Goal: Navigation & Orientation: Understand site structure

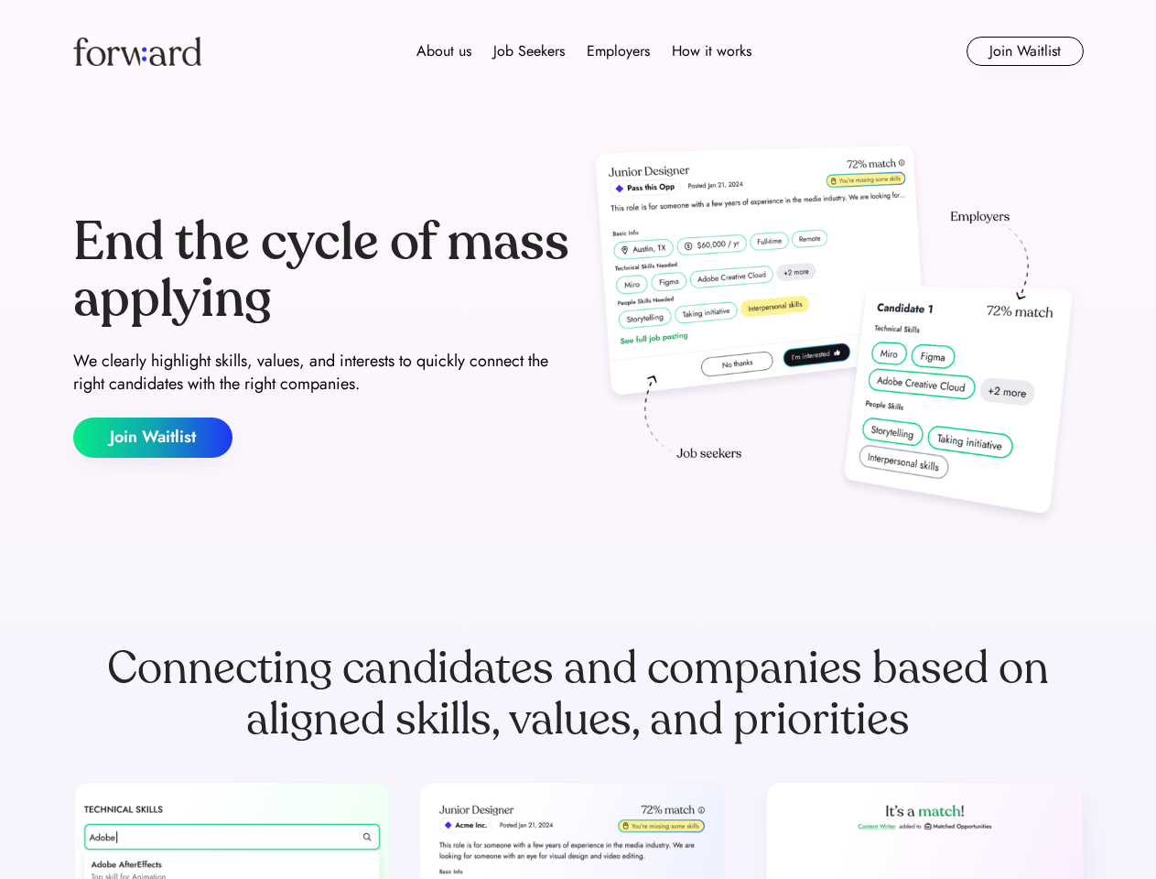
click at [578, 439] on div "End the cycle of mass applying We clearly highlight skills, values, and interes…" at bounding box center [578, 336] width 1011 height 394
click at [579, 51] on div "About us Job Seekers Employers How it works" at bounding box center [583, 51] width 721 height 22
click at [137, 51] on img at bounding box center [137, 51] width 128 height 29
click at [584, 51] on div "About us Job Seekers Employers How it works" at bounding box center [583, 51] width 721 height 22
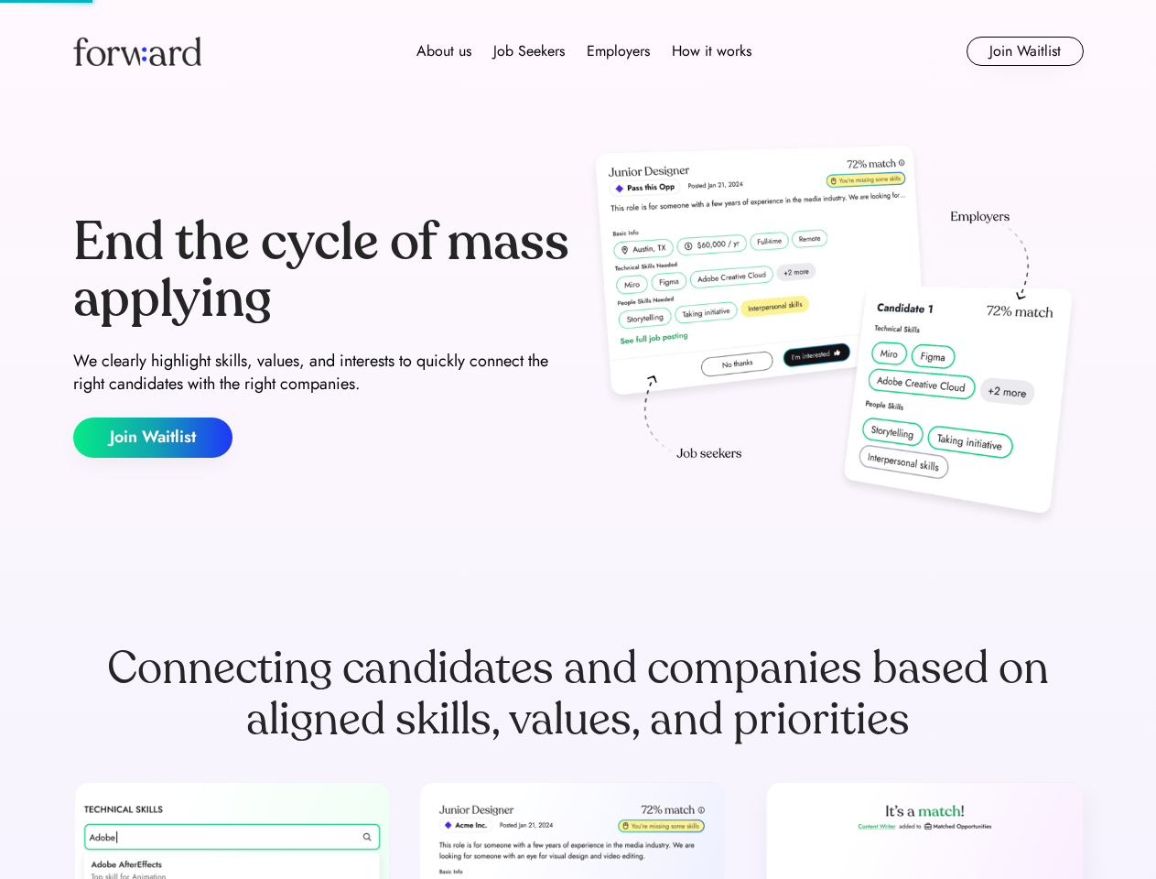
click at [444, 51] on div "About us" at bounding box center [444, 51] width 55 height 22
click at [529, 51] on div "Job Seekers" at bounding box center [528, 51] width 71 height 22
click at [618, 51] on div "Employers" at bounding box center [618, 51] width 63 height 22
click at [710, 51] on div "How it works" at bounding box center [712, 51] width 80 height 22
click at [1024, 51] on button "Join Waitlist" at bounding box center [1025, 51] width 117 height 29
